Goal: Find specific page/section: Find specific page/section

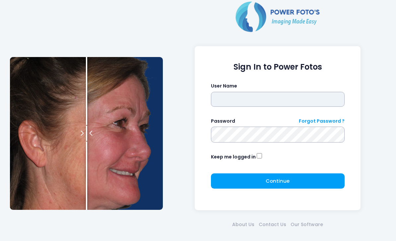
type input "*******"
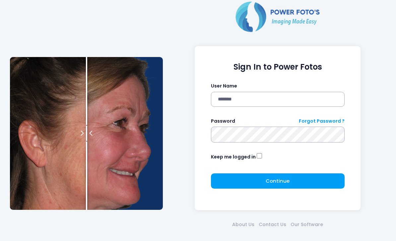
click button "submit" at bounding box center [0, 0] width 0 height 0
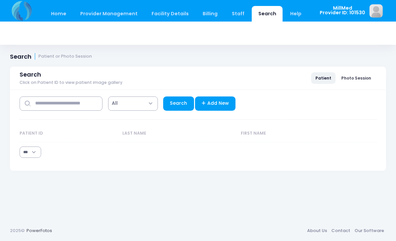
select select "***"
click at [70, 94] on div "**********" at bounding box center [198, 102] width 357 height 24
click at [82, 98] on input "text" at bounding box center [61, 103] width 83 height 14
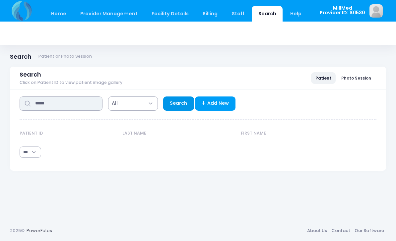
type input "*****"
click at [168, 101] on link "Search" at bounding box center [178, 103] width 31 height 14
select select "***"
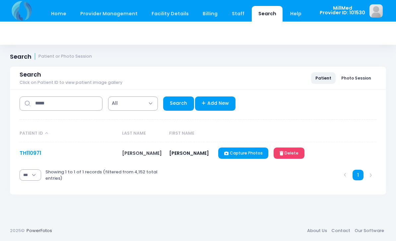
click at [36, 156] on link "TH110971" at bounding box center [31, 152] width 22 height 7
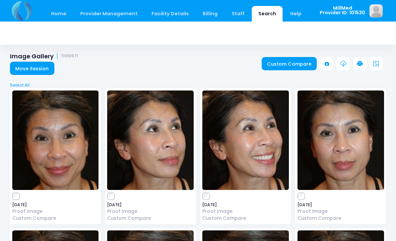
scroll to position [9, 0]
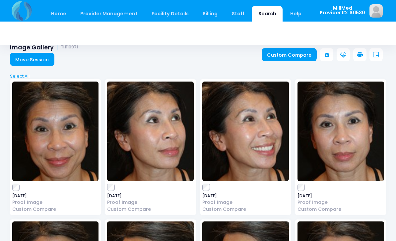
click at [238, 134] on img at bounding box center [245, 131] width 86 height 99
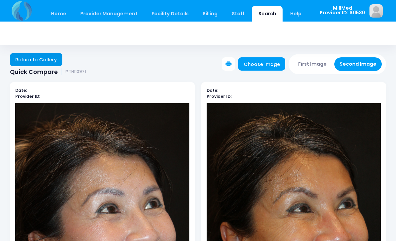
click at [33, 65] on link "Return to Gallery" at bounding box center [36, 59] width 52 height 13
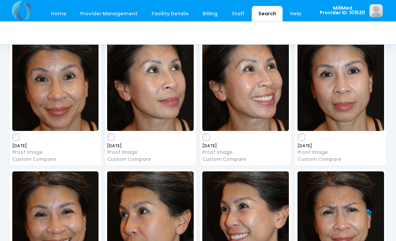
scroll to position [59, 0]
click at [357, 113] on img at bounding box center [340, 80] width 86 height 99
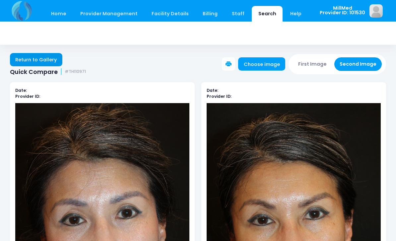
click at [50, 60] on link "Return to Gallery" at bounding box center [36, 59] width 52 height 13
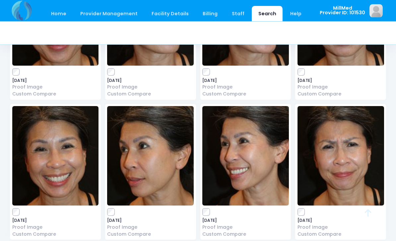
scroll to position [125, 0]
click at [244, 150] on img at bounding box center [245, 155] width 86 height 99
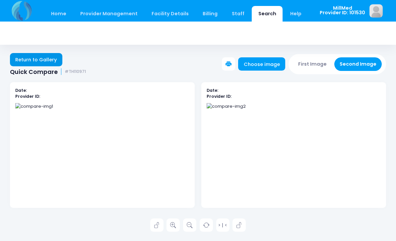
click at [39, 61] on link "Return to Gallery" at bounding box center [36, 59] width 52 height 13
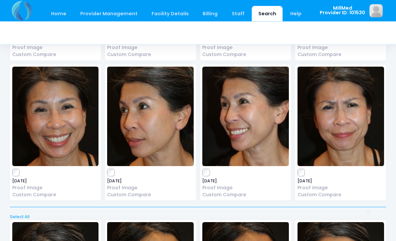
scroll to position [164, 0]
click at [351, 148] on img at bounding box center [340, 116] width 86 height 99
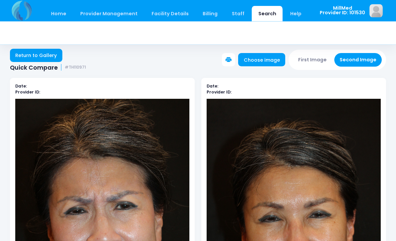
scroll to position [3, 0]
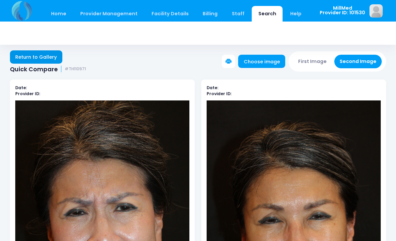
click at [38, 63] on link "Return to Gallery" at bounding box center [36, 56] width 52 height 13
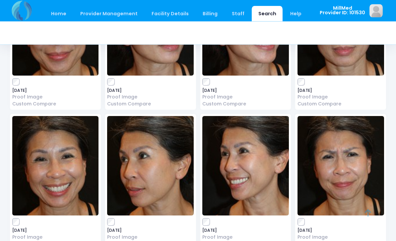
scroll to position [115, 0]
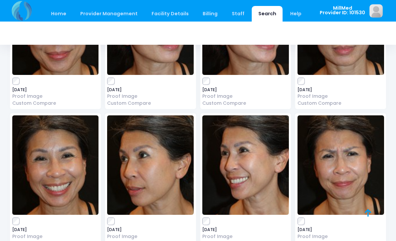
click at [250, 170] on img at bounding box center [245, 164] width 86 height 99
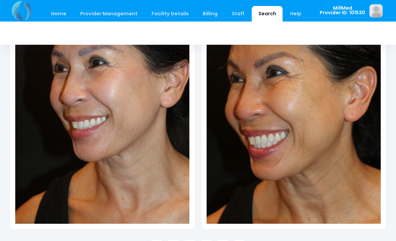
scroll to position [140, 0]
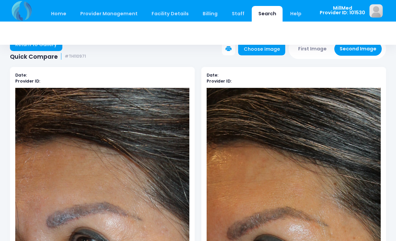
scroll to position [0, 0]
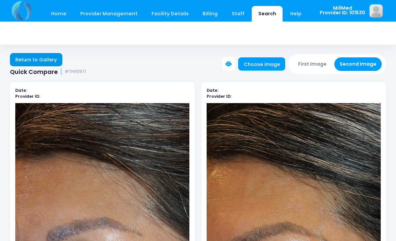
click at [28, 59] on link "Return to Gallery" at bounding box center [36, 59] width 52 height 13
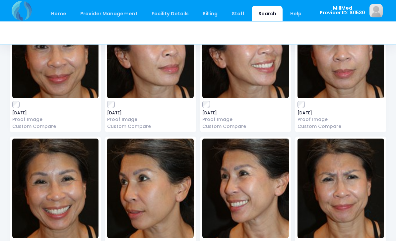
scroll to position [94, 0]
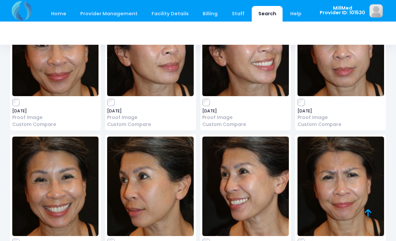
click at [55, 188] on img at bounding box center [55, 186] width 86 height 99
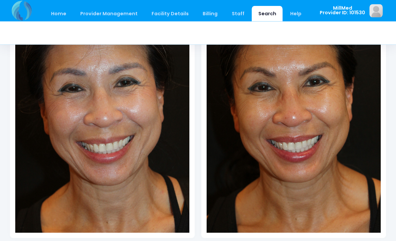
scroll to position [185, 0]
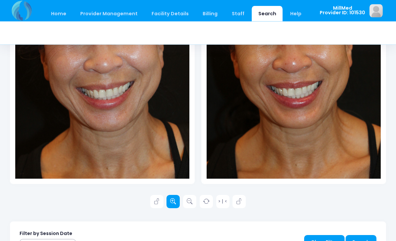
click at [173, 202] on icon at bounding box center [173, 202] width 6 height 6
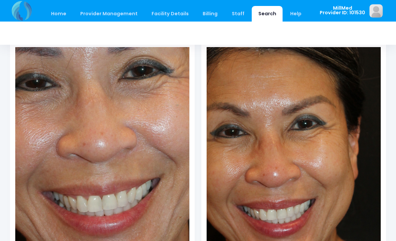
scroll to position [0, 0]
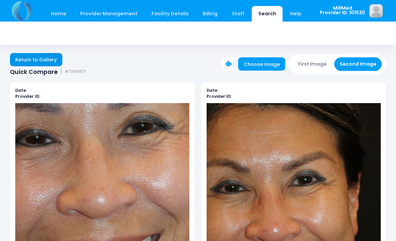
click at [35, 61] on link "Return to Gallery" at bounding box center [36, 59] width 52 height 13
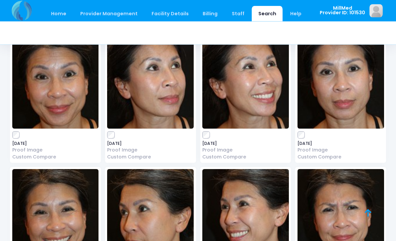
scroll to position [62, 0]
click at [246, 100] on img at bounding box center [245, 78] width 86 height 99
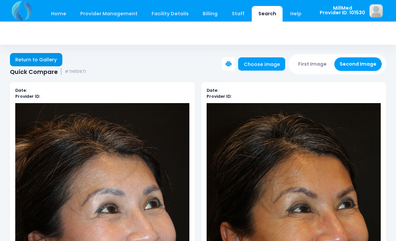
click at [31, 61] on link "Return to Gallery" at bounding box center [36, 59] width 52 height 13
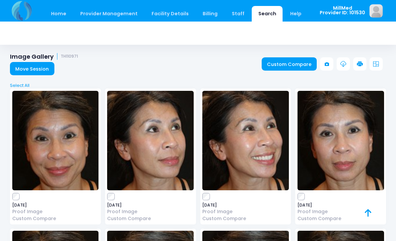
click at [40, 153] on img at bounding box center [55, 140] width 86 height 99
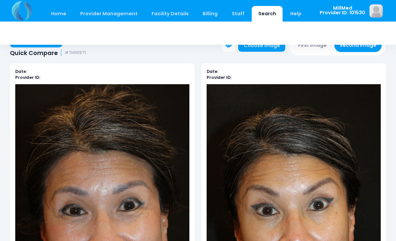
scroll to position [5, 0]
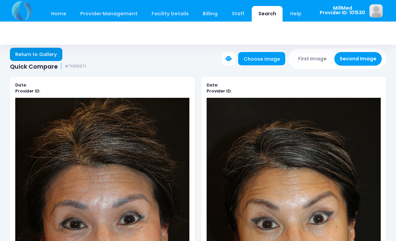
click at [31, 56] on link "Return to Gallery" at bounding box center [36, 54] width 52 height 13
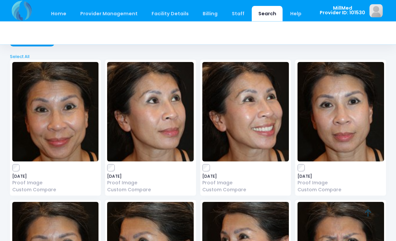
scroll to position [29, 0]
click at [336, 130] on img at bounding box center [340, 111] width 86 height 99
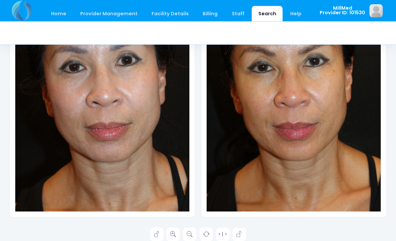
scroll to position [152, 0]
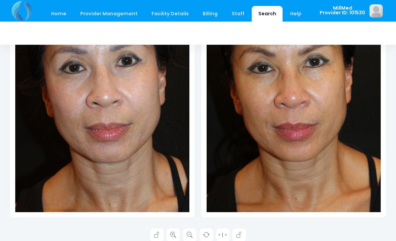
click at [75, 165] on img at bounding box center [102, 81] width 174 height 261
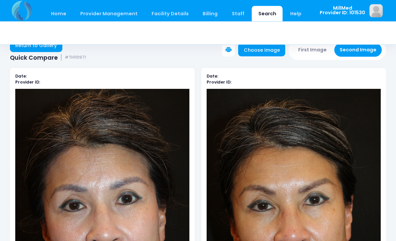
scroll to position [0, 0]
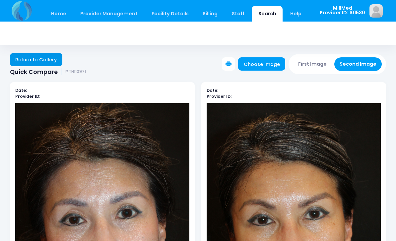
click at [40, 65] on link "Return to Gallery" at bounding box center [36, 59] width 52 height 13
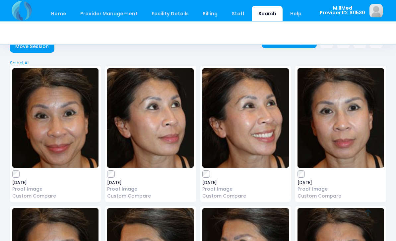
scroll to position [23, 0]
click at [246, 128] on img at bounding box center [245, 117] width 86 height 99
